Goal: Task Accomplishment & Management: Complete application form

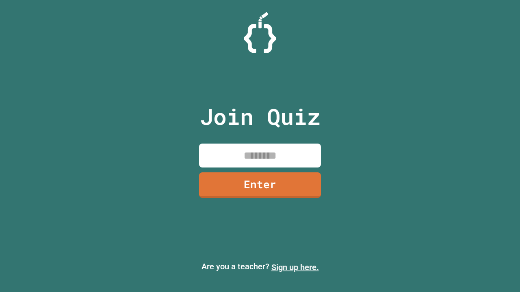
click at [295, 268] on link "Sign up here." at bounding box center [294, 268] width 47 height 10
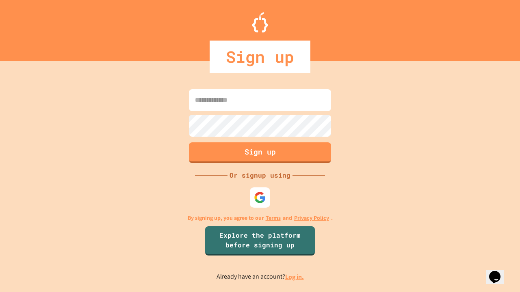
click at [295, 277] on link "Log in." at bounding box center [294, 277] width 19 height 9
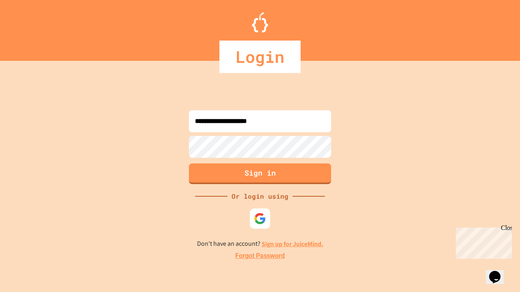
type input "**********"
